Goal: Check status: Check status

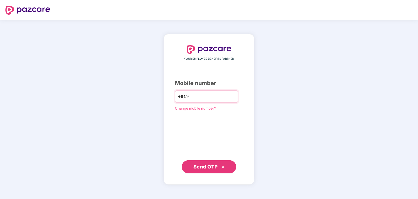
type input "**********"
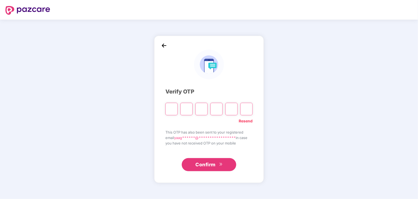
type input "*"
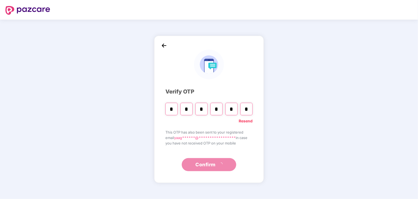
type input "*"
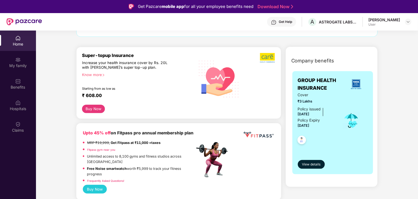
scroll to position [136, 0]
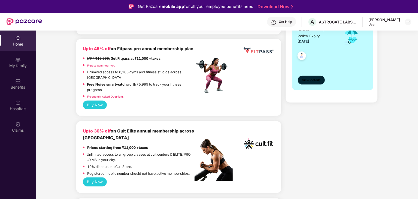
click at [309, 80] on span "View details" at bounding box center [311, 80] width 19 height 5
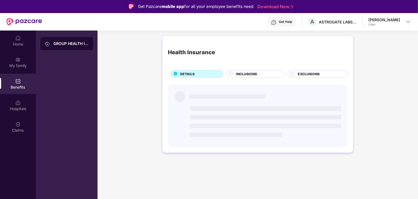
scroll to position [0, 0]
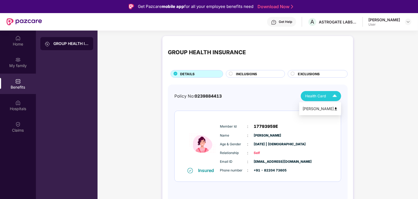
click at [325, 96] on span "Health Card" at bounding box center [315, 96] width 21 height 6
click at [323, 111] on div "[PERSON_NAME]" at bounding box center [319, 109] width 35 height 6
click at [260, 73] on div "INCLUSIONS" at bounding box center [257, 74] width 49 height 6
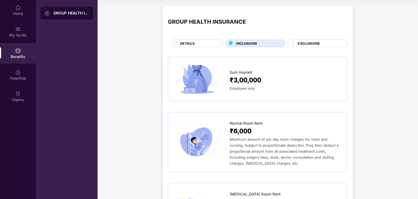
click at [313, 46] on span "EXCLUSIONS" at bounding box center [309, 43] width 22 height 5
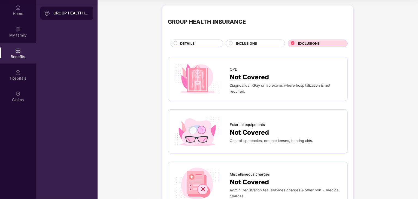
click at [185, 45] on span "DETAILS" at bounding box center [187, 43] width 14 height 5
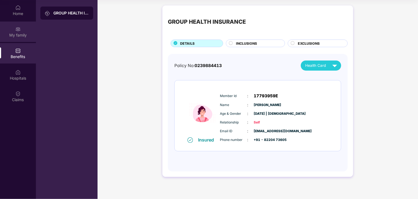
click at [23, 28] on div "My family" at bounding box center [18, 32] width 36 height 20
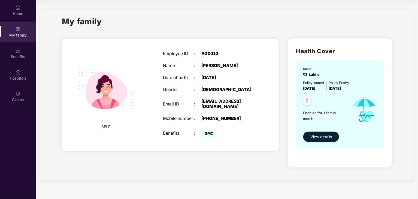
click at [208, 134] on span "GMC" at bounding box center [208, 133] width 15 height 8
click at [111, 88] on img at bounding box center [105, 89] width 69 height 69
click at [9, 13] on div "Home" at bounding box center [18, 13] width 36 height 5
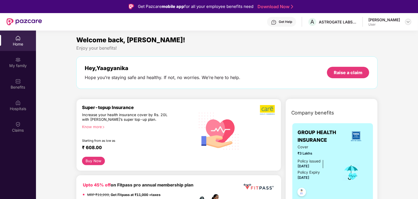
click at [407, 25] on div at bounding box center [408, 22] width 7 height 7
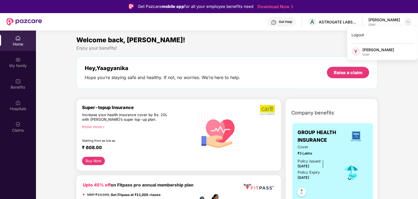
click at [407, 25] on div at bounding box center [408, 22] width 7 height 7
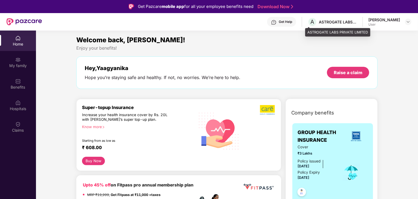
click at [342, 22] on div "ASTROGATE LABS PRIVATE LIMITED" at bounding box center [338, 21] width 38 height 5
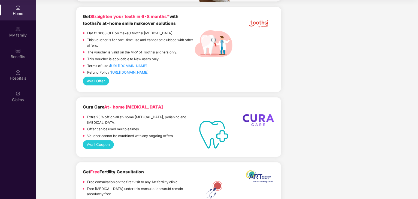
scroll to position [382, 0]
